Goal: Transaction & Acquisition: Purchase product/service

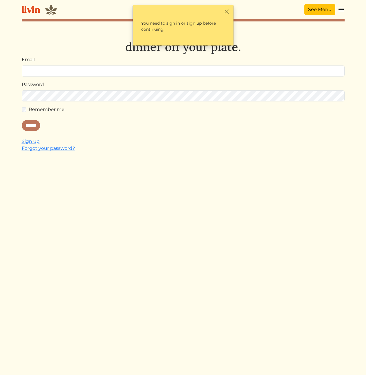
click at [316, 9] on link "See Menu" at bounding box center [320, 9] width 31 height 11
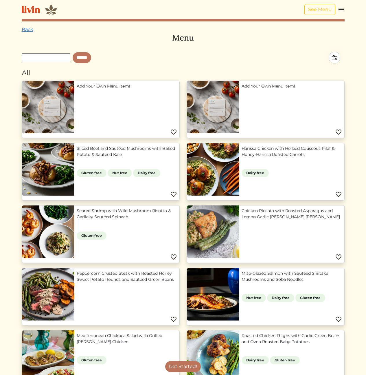
click at [333, 60] on img at bounding box center [335, 58] width 20 height 20
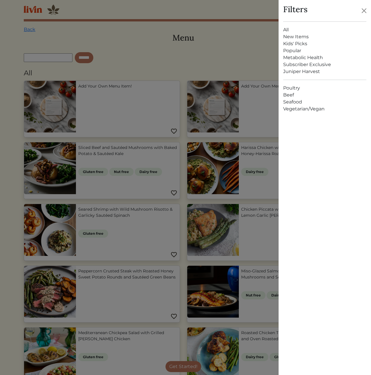
click at [313, 72] on link "Juniper Harvest" at bounding box center [324, 71] width 83 height 7
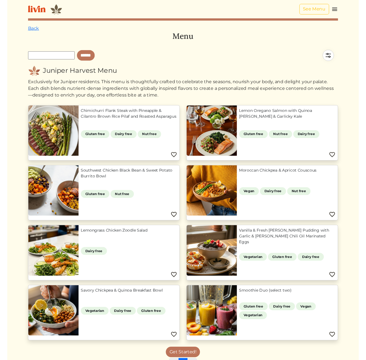
scroll to position [60, 0]
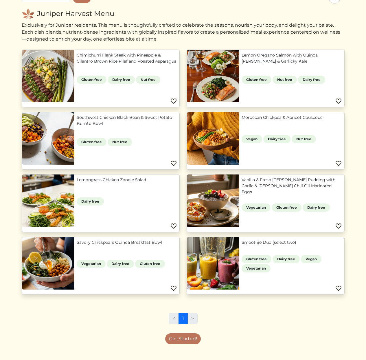
click at [298, 342] on div "Get Started!" at bounding box center [183, 338] width 323 height 11
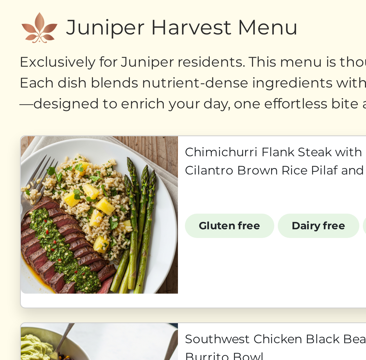
scroll to position [0, 0]
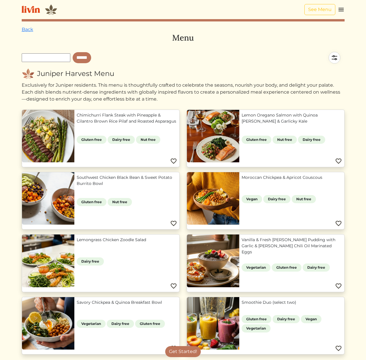
click at [116, 95] on div "Exclusively for Juniper residents. This menu is thoughtfully crafted to celebra…" at bounding box center [183, 92] width 323 height 21
click at [143, 88] on div "Exclusively for Juniper residents. This menu is thoughtfully crafted to celebra…" at bounding box center [183, 92] width 323 height 21
click at [235, 86] on div "Exclusively for Juniper residents. This menu is thoughtfully crafted to celebra…" at bounding box center [183, 92] width 323 height 21
click at [195, 93] on div "Exclusively for Juniper residents. This menu is thoughtfully crafted to celebra…" at bounding box center [183, 92] width 323 height 21
click at [202, 92] on div "Exclusively for Juniper residents. This menu is thoughtfully crafted to celebra…" at bounding box center [183, 92] width 323 height 21
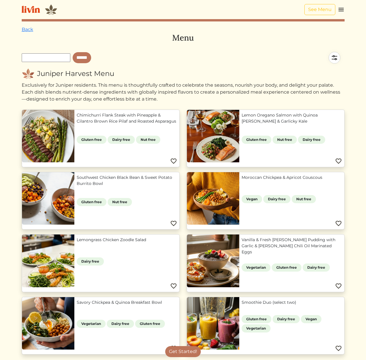
click at [199, 88] on div "Exclusively for Juniper residents. This menu is thoughtfully crafted to celebra…" at bounding box center [183, 92] width 323 height 21
click at [202, 87] on div "Exclusively for Juniper residents. This menu is thoughtfully crafted to celebra…" at bounding box center [183, 92] width 323 height 21
click at [237, 97] on div "Exclusively for Juniper residents. This menu is thoughtfully crafted to celebra…" at bounding box center [183, 92] width 323 height 21
click at [335, 61] on img at bounding box center [335, 58] width 20 height 20
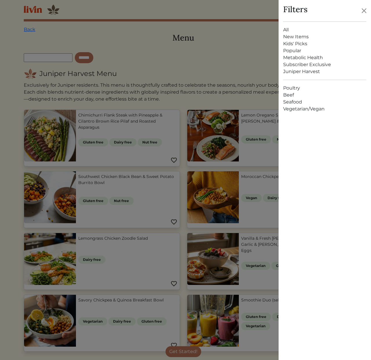
click at [290, 36] on link "New Items" at bounding box center [324, 36] width 83 height 7
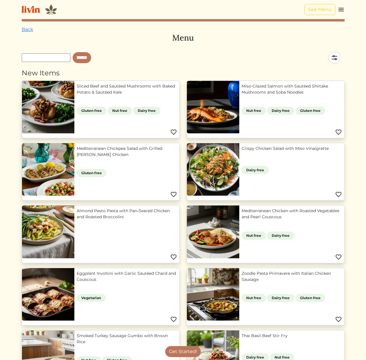
click at [242, 95] on link "Miso-Glazed Salmon with Sautéed Shiitake Mushrooms and Soba Noodles" at bounding box center [292, 89] width 101 height 12
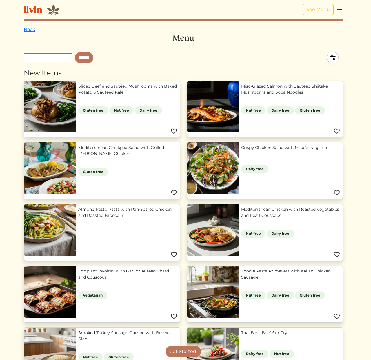
click at [92, 25] on div at bounding box center [185, 180] width 371 height 360
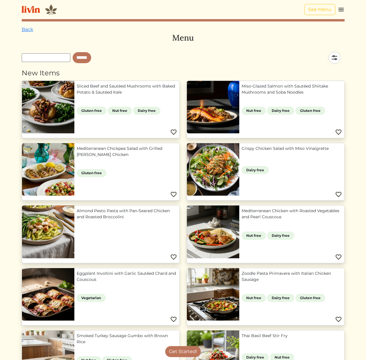
click at [336, 58] on img at bounding box center [335, 58] width 20 height 20
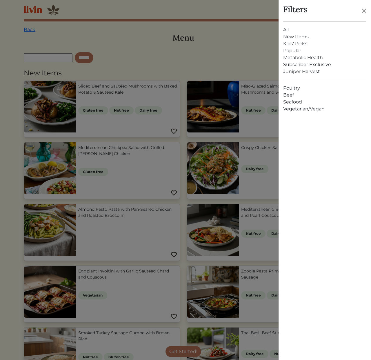
click at [216, 54] on div at bounding box center [185, 180] width 371 height 360
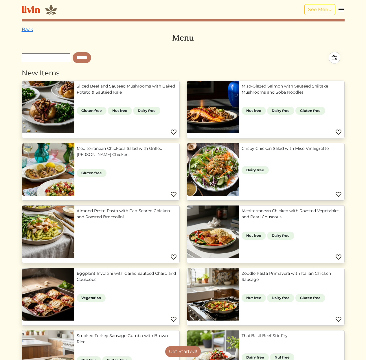
click at [125, 282] on link "Eggplant Involtini with Garlic Sautéed Chard and Couscous" at bounding box center [127, 276] width 101 height 12
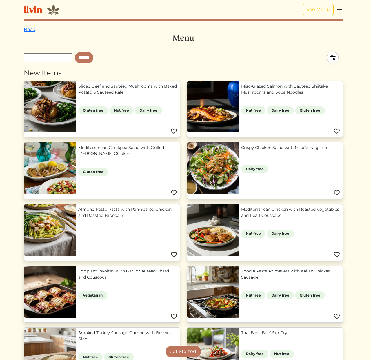
click at [188, 22] on div at bounding box center [185, 180] width 371 height 360
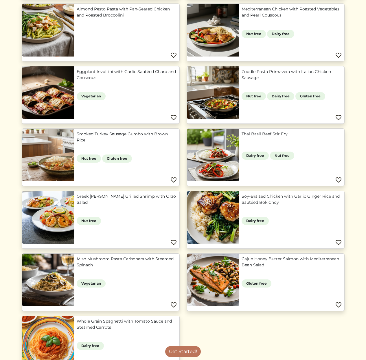
scroll to position [295, 0]
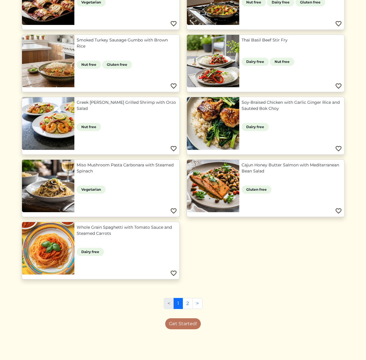
click at [231, 256] on div "Sliced Beef and Sautéed Mushrooms with Baked Potato & Sautéed Kale Gluten free …" at bounding box center [183, 34] width 330 height 499
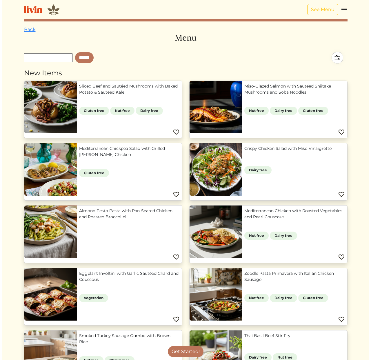
scroll to position [29, 0]
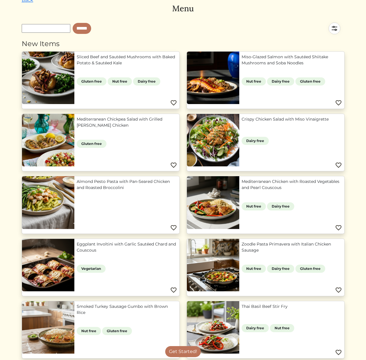
click at [333, 32] on img at bounding box center [335, 28] width 20 height 20
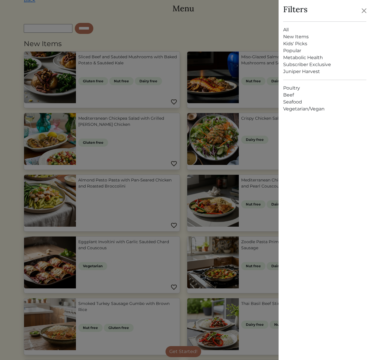
click at [286, 30] on link "All" at bounding box center [324, 29] width 83 height 7
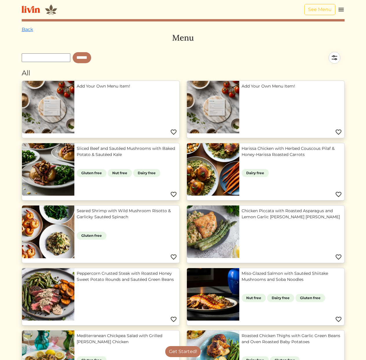
click at [191, 60] on div "******" at bounding box center [183, 58] width 323 height 20
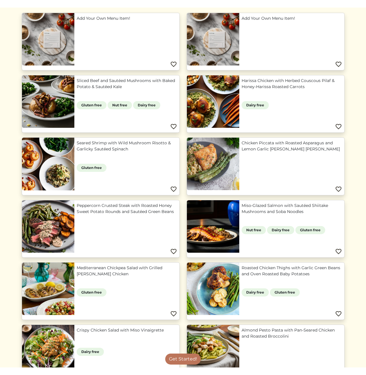
scroll to position [46, 0]
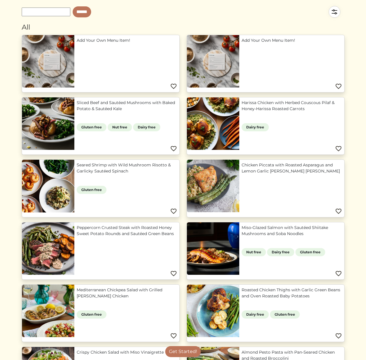
click at [355, 146] on html "See Menu Log In Book a Chef Become a Chef Browse Menu Back Menu ****** All Add …" at bounding box center [183, 134] width 366 height 360
click at [242, 112] on link "Harissa Chicken with Herbed Couscous Pilaf & Honey-Harissa Roasted Carrots" at bounding box center [292, 106] width 101 height 12
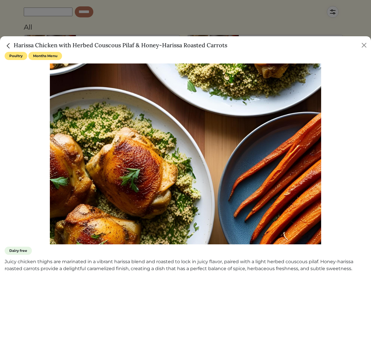
click at [140, 21] on div at bounding box center [185, 180] width 371 height 360
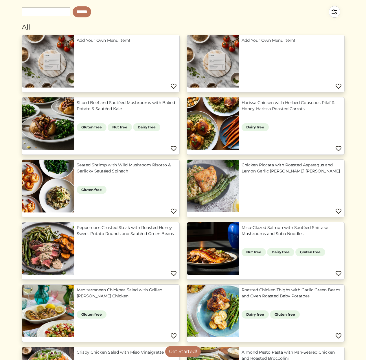
click at [77, 112] on link "Sliced Beef and Sautéed Mushrooms with Baked Potato & Sautéed Kale" at bounding box center [127, 106] width 101 height 12
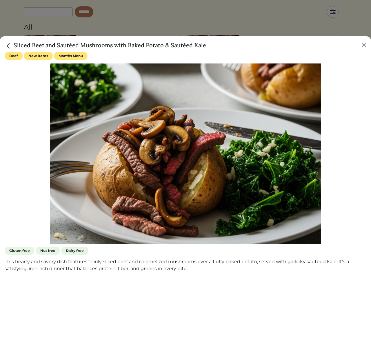
click at [175, 20] on div at bounding box center [185, 180] width 371 height 360
